Goal: Information Seeking & Learning: Learn about a topic

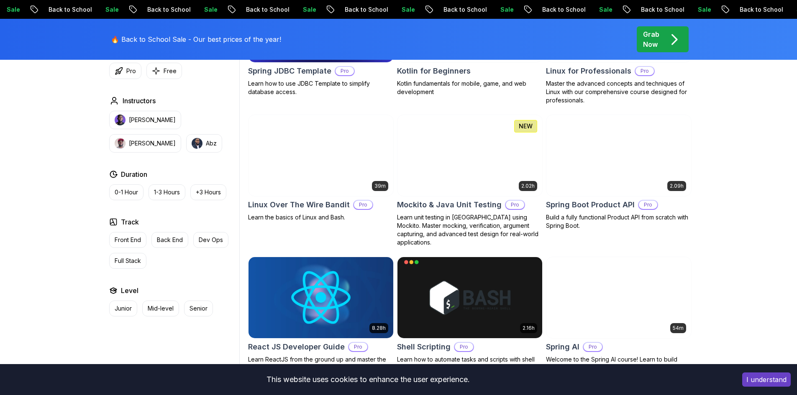
scroll to position [1925, 0]
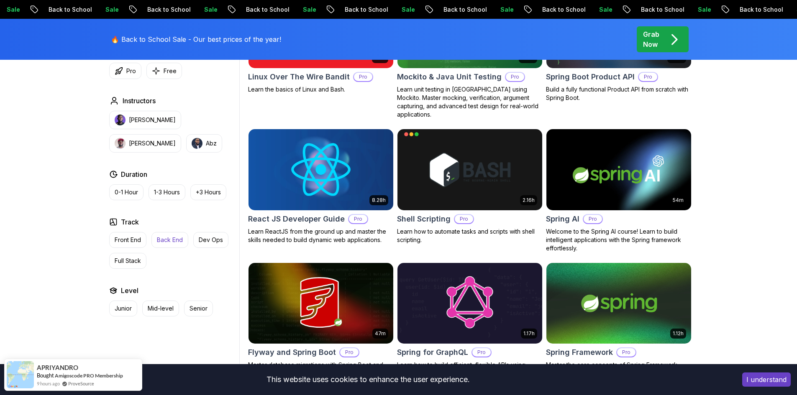
click at [164, 242] on p "Back End" at bounding box center [170, 240] width 26 height 8
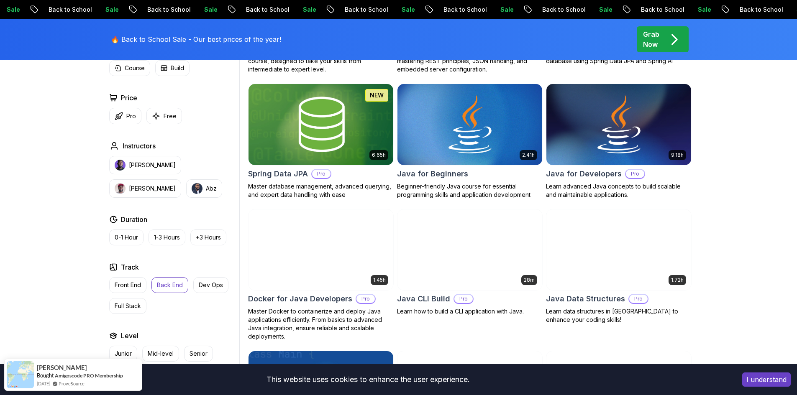
scroll to position [231, 0]
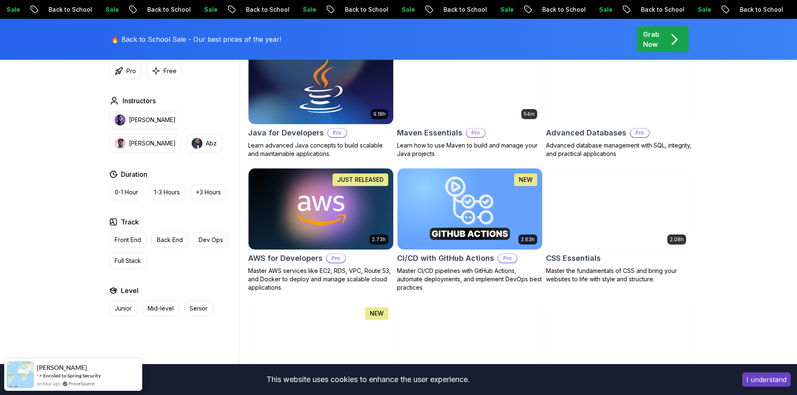
scroll to position [544, 0]
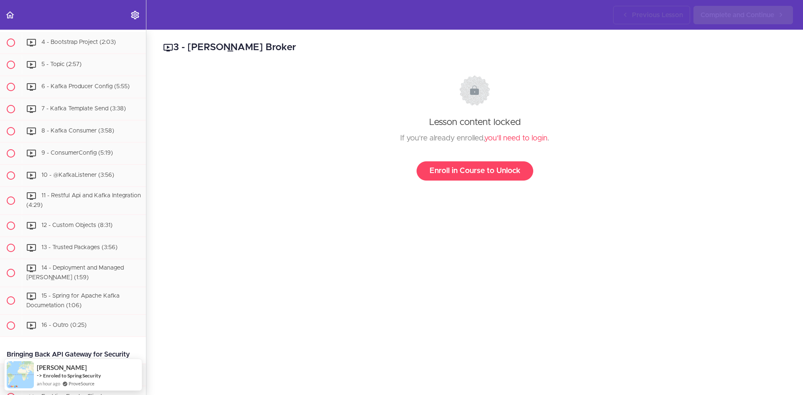
scroll to position [4059, 0]
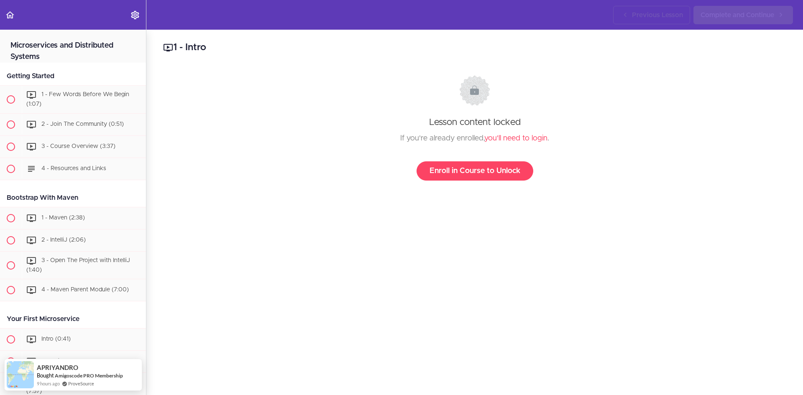
drag, startPoint x: 48, startPoint y: 48, endPoint x: 47, endPoint y: 55, distance: 6.7
click at [48, 49] on h2 "Microservices and Distributed Systems" at bounding box center [73, 46] width 146 height 33
click at [60, 52] on h2 "Microservices and Distributed Systems" at bounding box center [73, 46] width 146 height 33
click at [60, 49] on h2 "Microservices and Distributed Systems" at bounding box center [73, 46] width 146 height 33
click at [60, 108] on div "1 - Few Words Before We Begin (1:07)" at bounding box center [84, 100] width 124 height 28
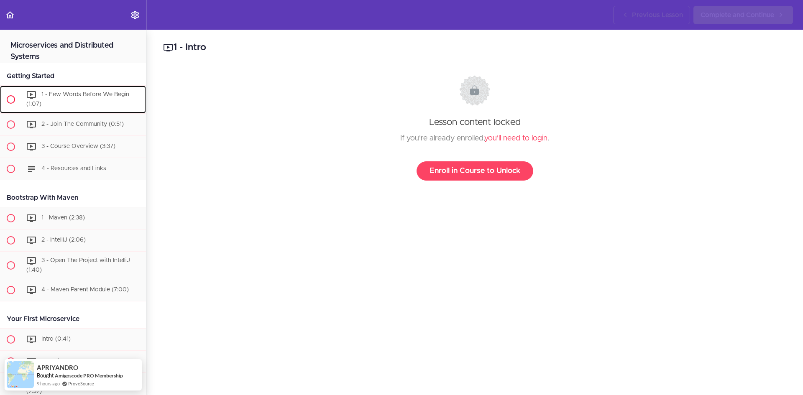
click at [61, 95] on span "1 - Few Words Before We Begin (1:07)" at bounding box center [77, 99] width 103 height 15
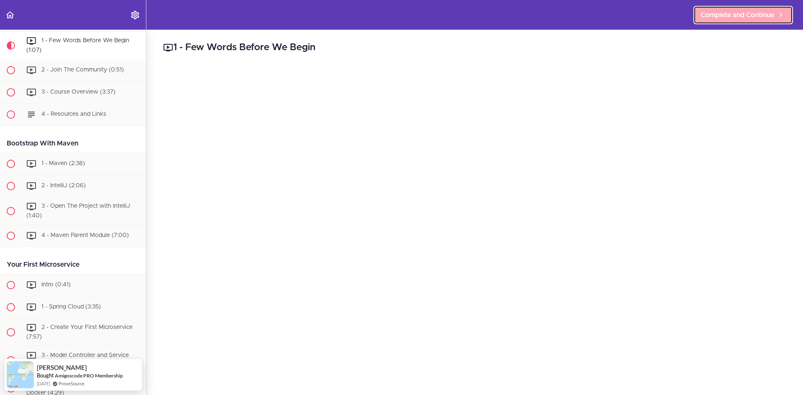
click at [698, 21] on link "Complete and Continue" at bounding box center [744, 15] width 100 height 18
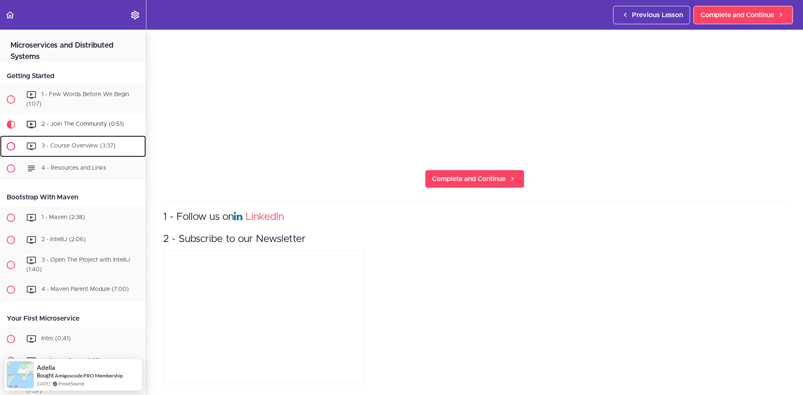
click at [85, 141] on div "3 - Course Overview (3:37)" at bounding box center [84, 146] width 124 height 18
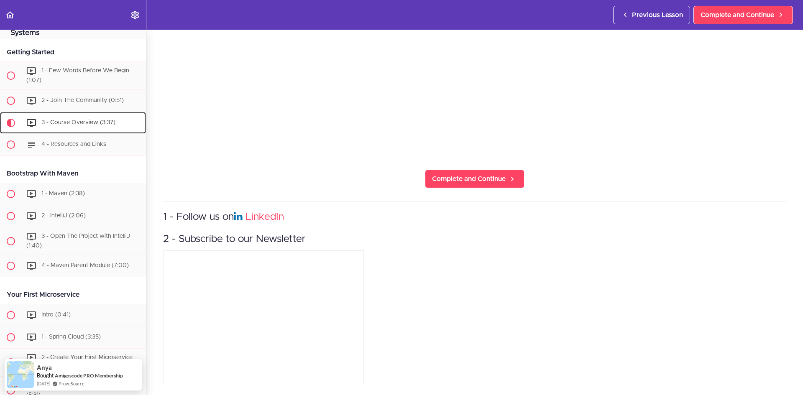
scroll to position [21, 0]
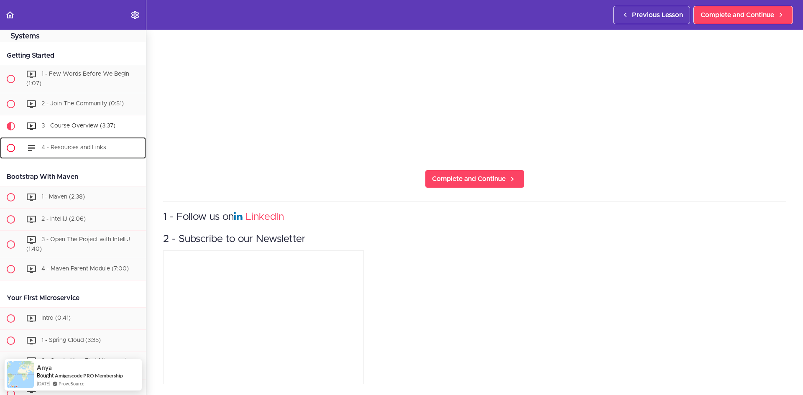
click at [73, 146] on span "4 - Resources and Links" at bounding box center [73, 148] width 65 height 6
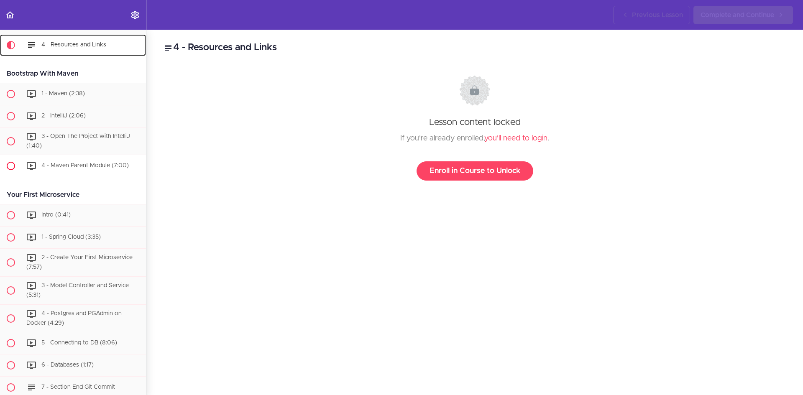
scroll to position [126, 0]
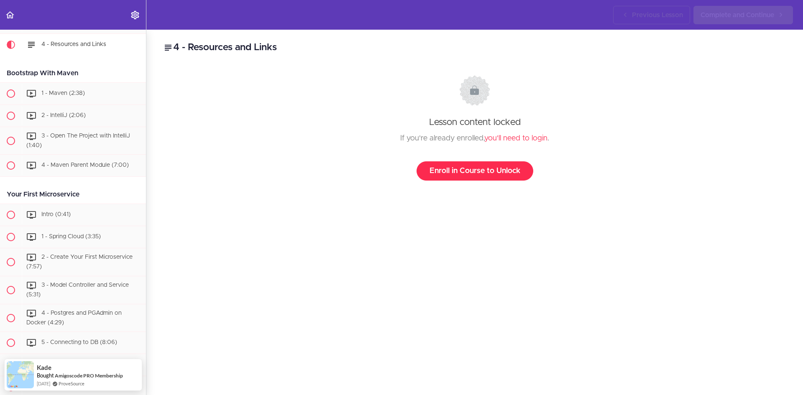
click at [479, 178] on link "Enroll in Course to Unlock" at bounding box center [475, 171] width 117 height 19
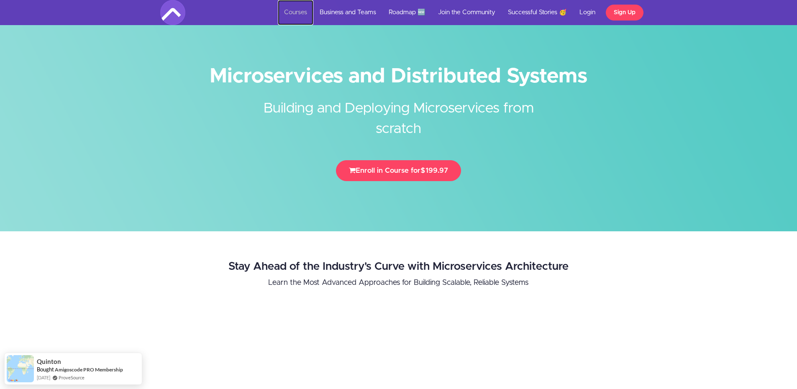
click at [289, 15] on link "Courses" at bounding box center [296, 12] width 36 height 25
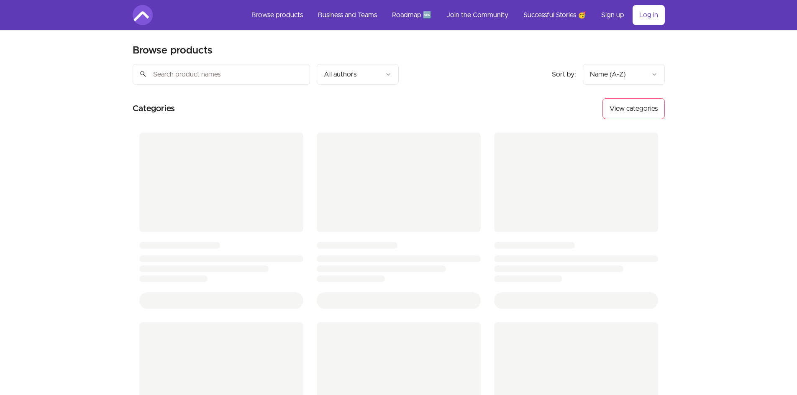
click at [207, 69] on input "search" at bounding box center [221, 74] width 177 height 21
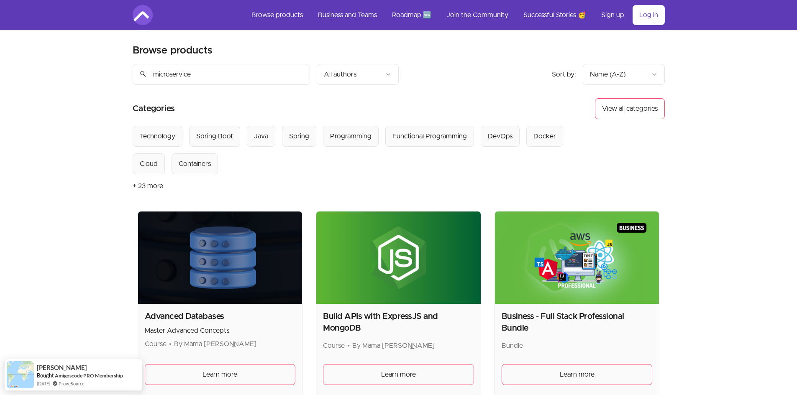
type input "microservice"
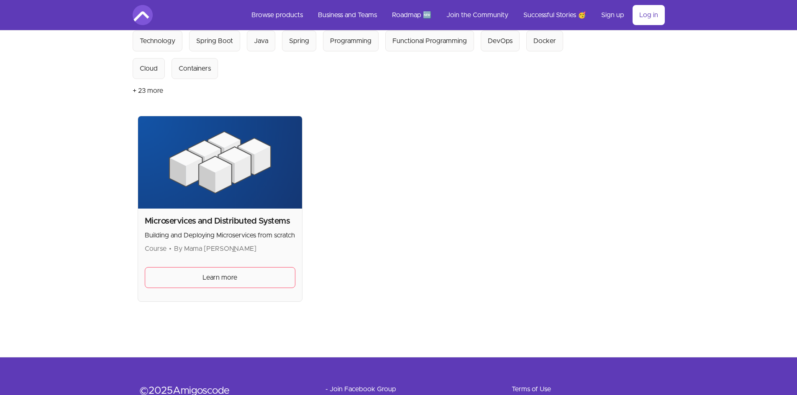
scroll to position [126, 0]
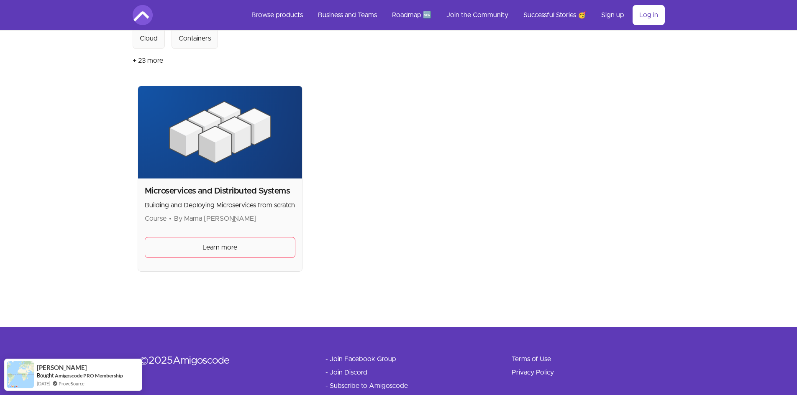
click at [249, 206] on p "Building and Deploying Microservices from scratch" at bounding box center [220, 205] width 151 height 10
click at [238, 240] on link "Learn more" at bounding box center [220, 247] width 151 height 21
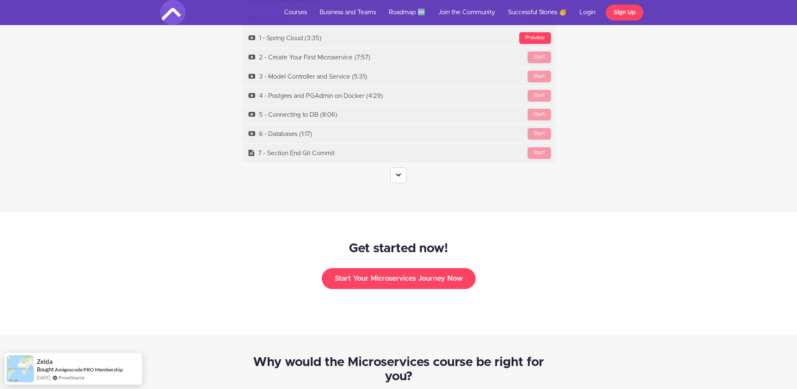
scroll to position [2759, 0]
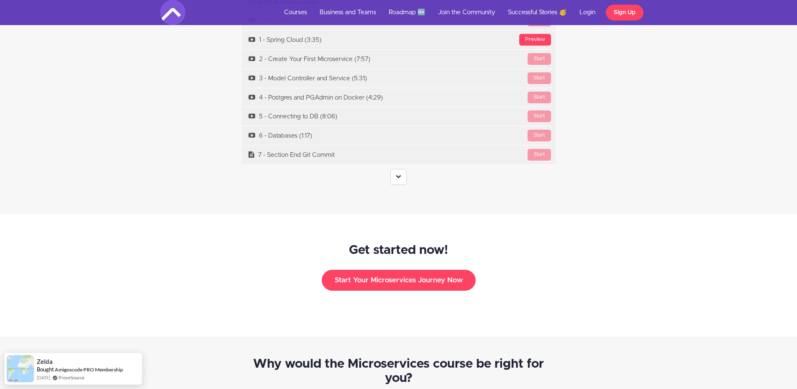
click at [400, 169] on link at bounding box center [398, 177] width 16 height 16
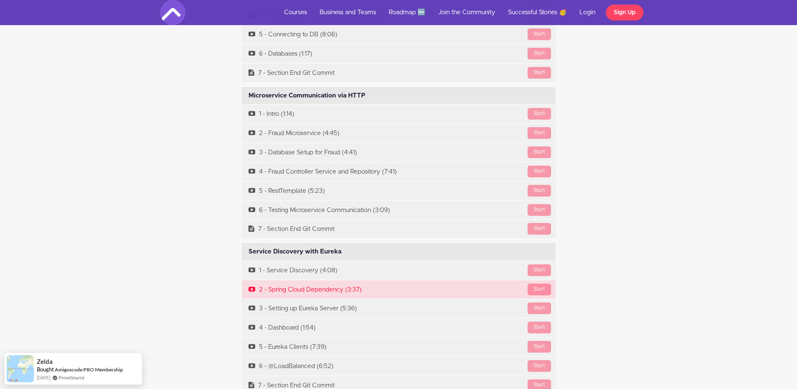
scroll to position [3011, 0]
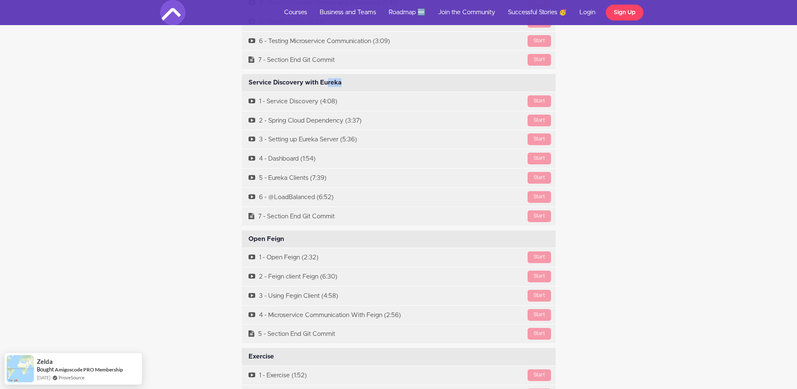
drag, startPoint x: 317, startPoint y: 71, endPoint x: 305, endPoint y: 70, distance: 12.2
click at [305, 74] on div "Service Discovery with Eureka Available in days days after you enroll" at bounding box center [399, 83] width 314 height 18
click at [307, 74] on div "Service Discovery with Eureka Available in days days after you enroll" at bounding box center [399, 83] width 314 height 18
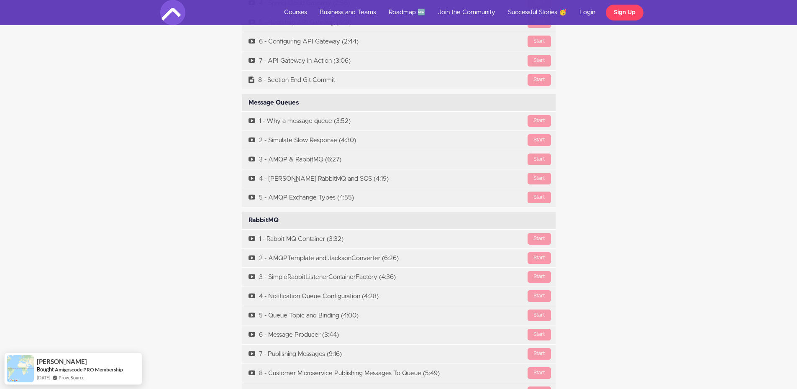
scroll to position [3680, 0]
